Goal: Task Accomplishment & Management: Use online tool/utility

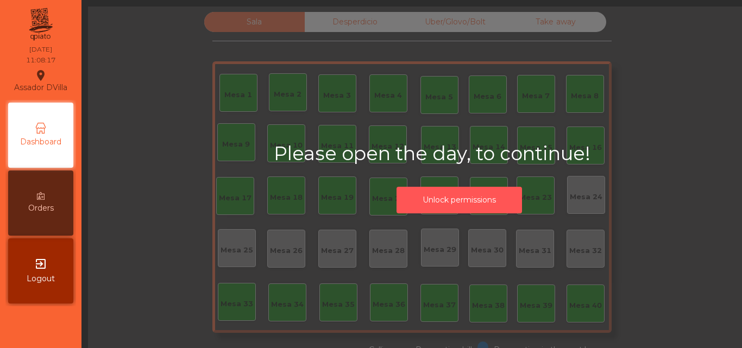
click at [416, 206] on button "Unlock permissions" at bounding box center [458, 200] width 125 height 27
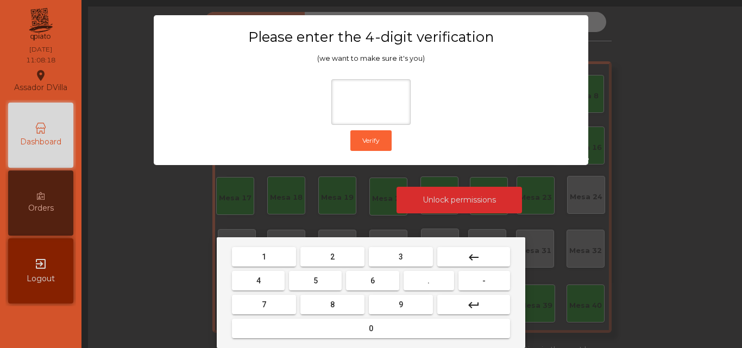
click at [314, 254] on button "2" at bounding box center [332, 257] width 64 height 20
drag, startPoint x: 276, startPoint y: 276, endPoint x: 339, endPoint y: 276, distance: 63.5
click at [278, 276] on button "4" at bounding box center [258, 281] width 53 height 20
drag, startPoint x: 343, startPoint y: 272, endPoint x: 380, endPoint y: 294, distance: 43.1
click at [347, 275] on div "4 5 6 . -" at bounding box center [371, 281] width 282 height 24
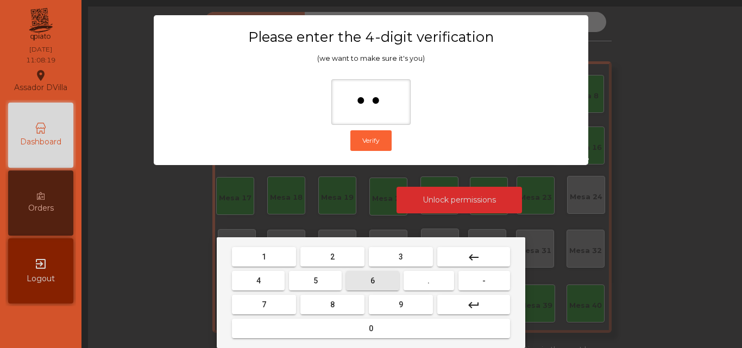
click at [379, 285] on button "6" at bounding box center [372, 281] width 53 height 20
click at [404, 302] on button "9" at bounding box center [401, 305] width 64 height 20
type input "****"
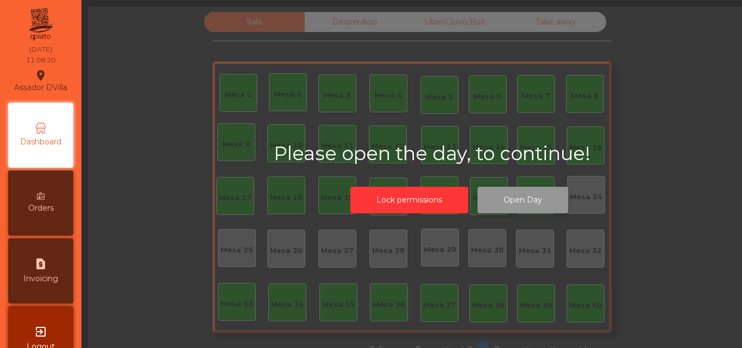
click at [523, 189] on button "Open Day" at bounding box center [522, 200] width 91 height 27
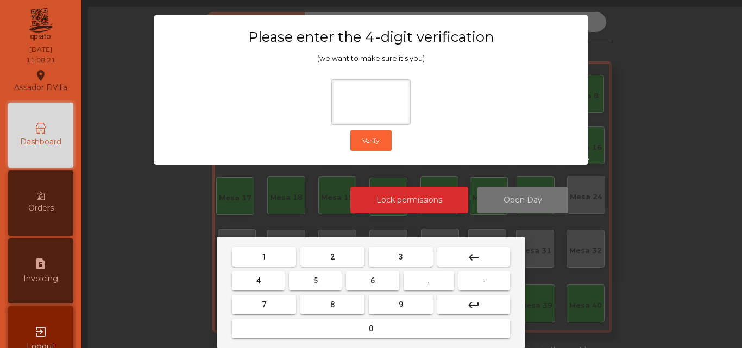
click at [325, 257] on button "2" at bounding box center [332, 257] width 64 height 20
click at [265, 273] on button "4" at bounding box center [258, 281] width 53 height 20
drag, startPoint x: 353, startPoint y: 275, endPoint x: 374, endPoint y: 288, distance: 24.1
click at [354, 276] on button "6" at bounding box center [372, 281] width 53 height 20
click at [383, 294] on mat-keyboard-key "9" at bounding box center [401, 305] width 68 height 24
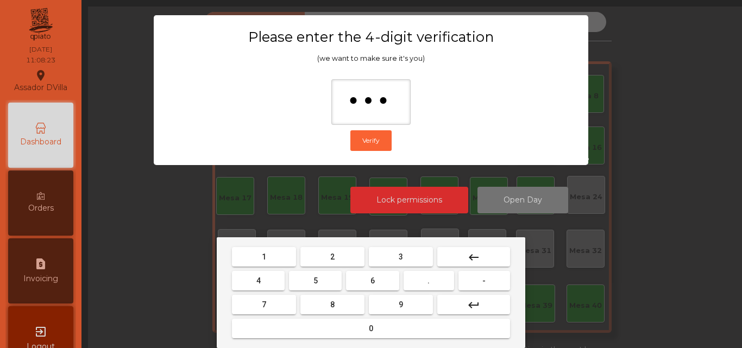
click at [399, 303] on span "9" at bounding box center [401, 304] width 4 height 9
type input "****"
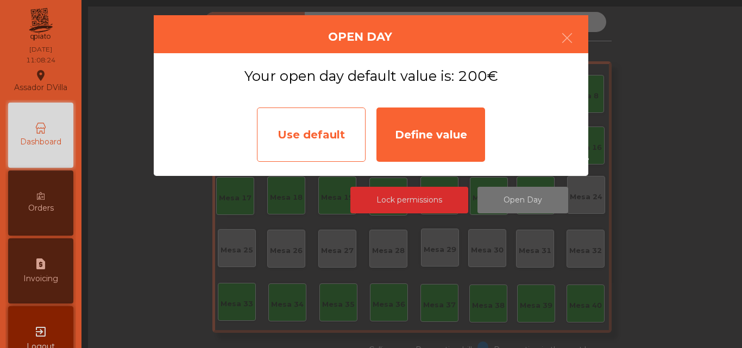
click at [363, 126] on div "Use default" at bounding box center [311, 135] width 109 height 54
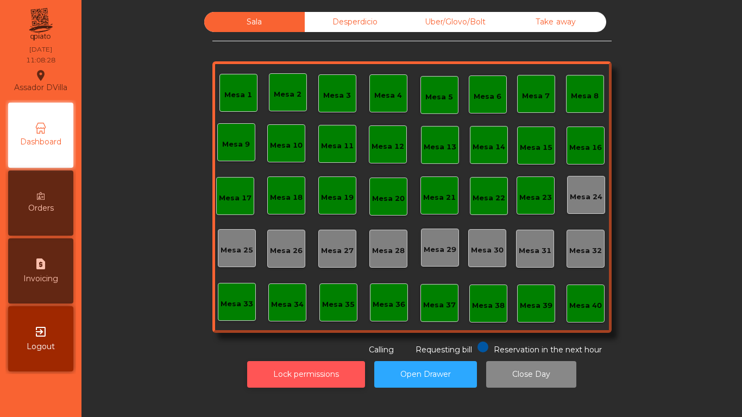
drag, startPoint x: 320, startPoint y: 369, endPoint x: 303, endPoint y: 369, distance: 17.4
click at [320, 348] on button "Lock permissions" at bounding box center [306, 374] width 118 height 27
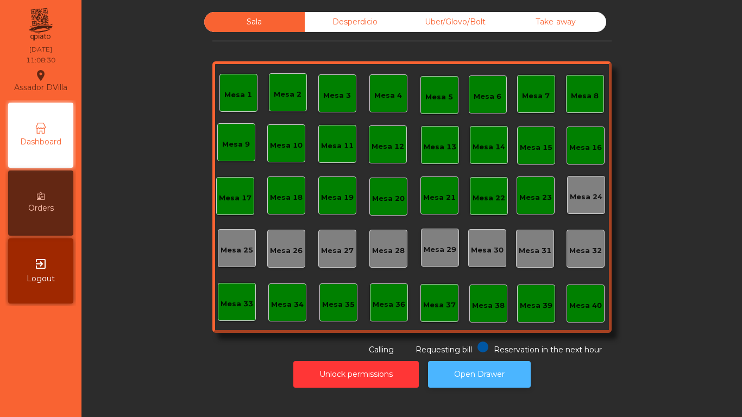
click at [479, 348] on button "Open Drawer" at bounding box center [479, 374] width 103 height 27
click at [501, 348] on button "Open Drawer" at bounding box center [479, 374] width 103 height 27
